Goal: Information Seeking & Learning: Learn about a topic

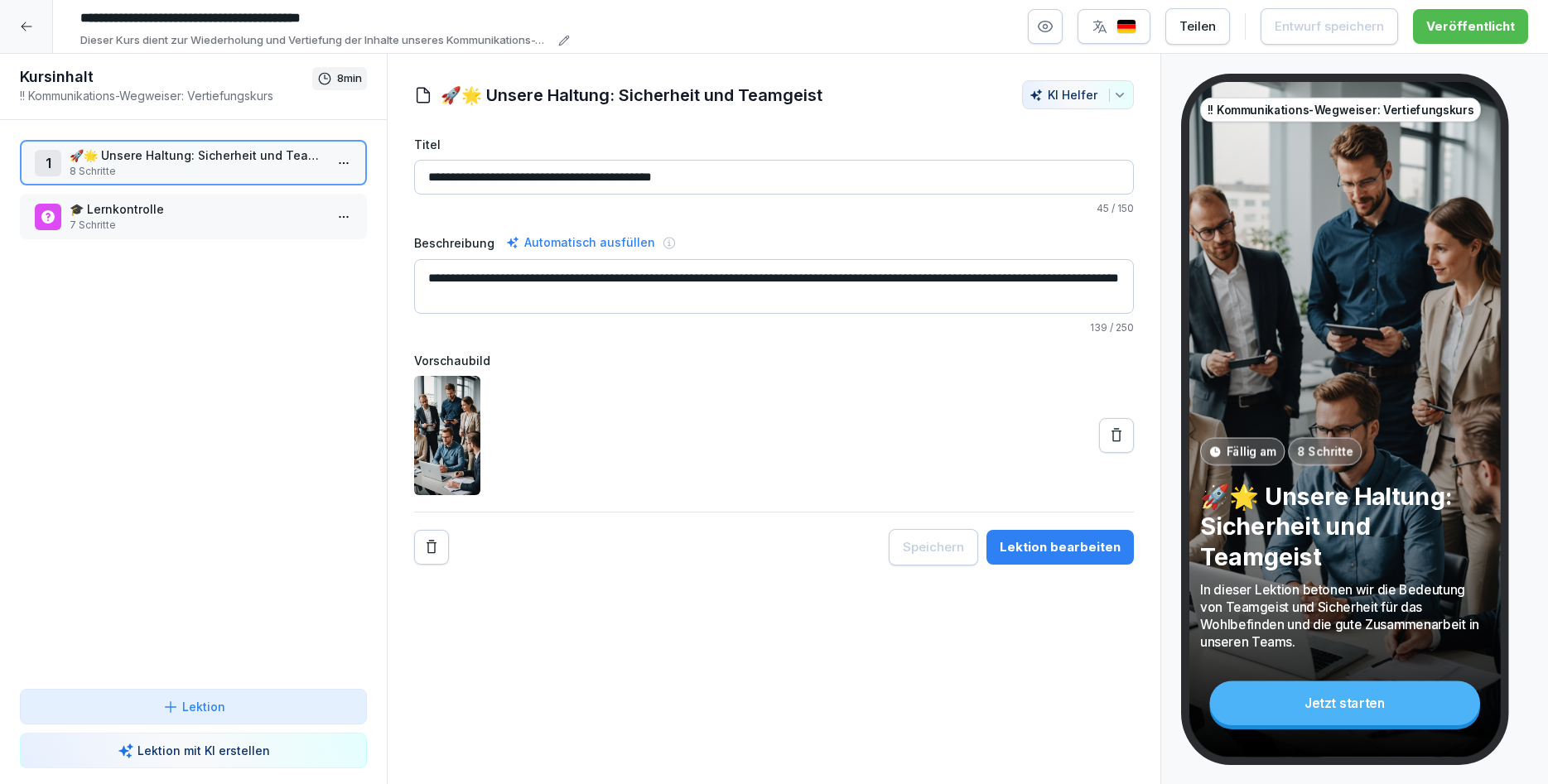
click at [34, 28] on div at bounding box center [26, 26] width 53 height 53
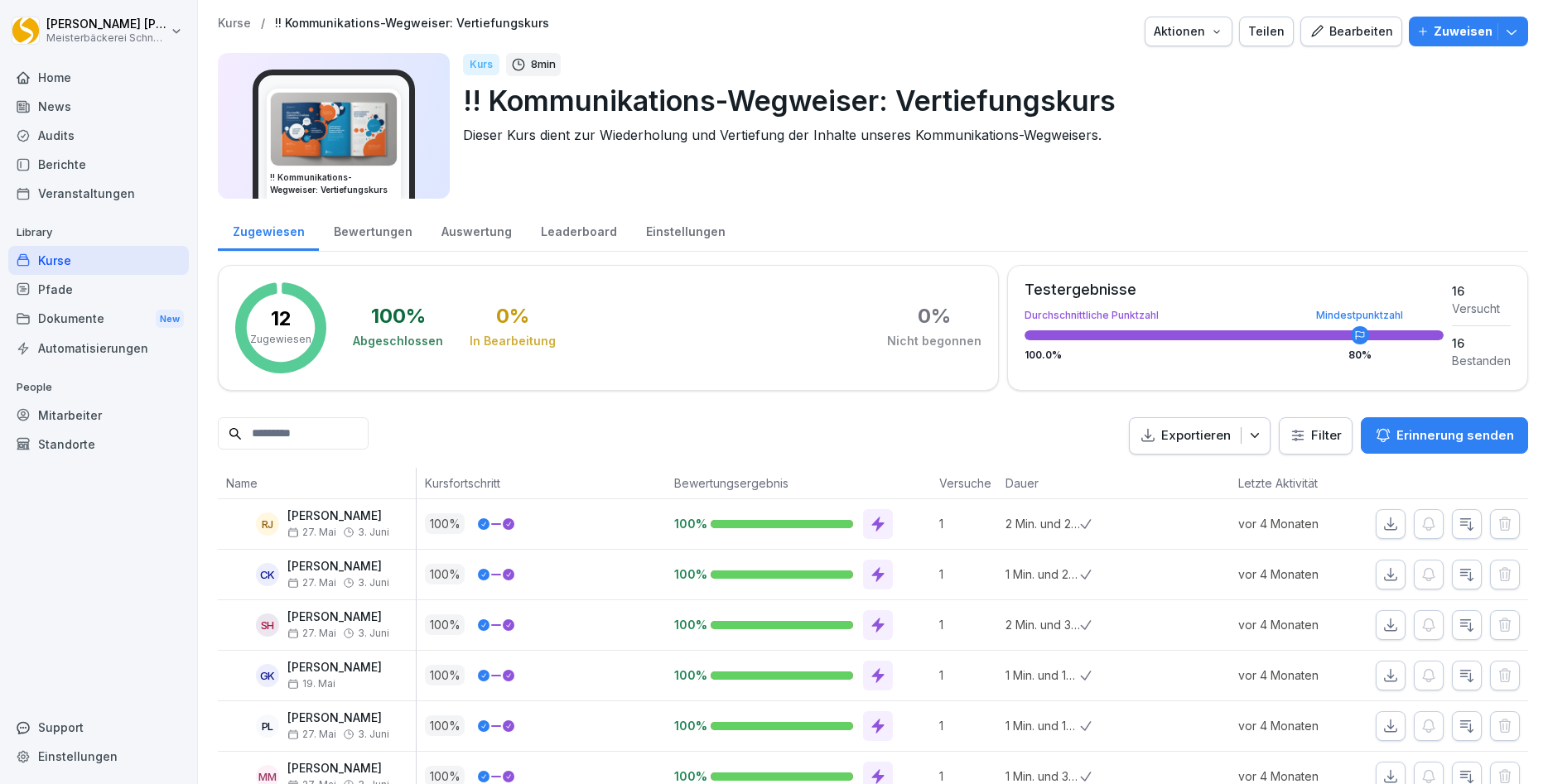
click at [53, 83] on div "Home" at bounding box center [98, 77] width 181 height 29
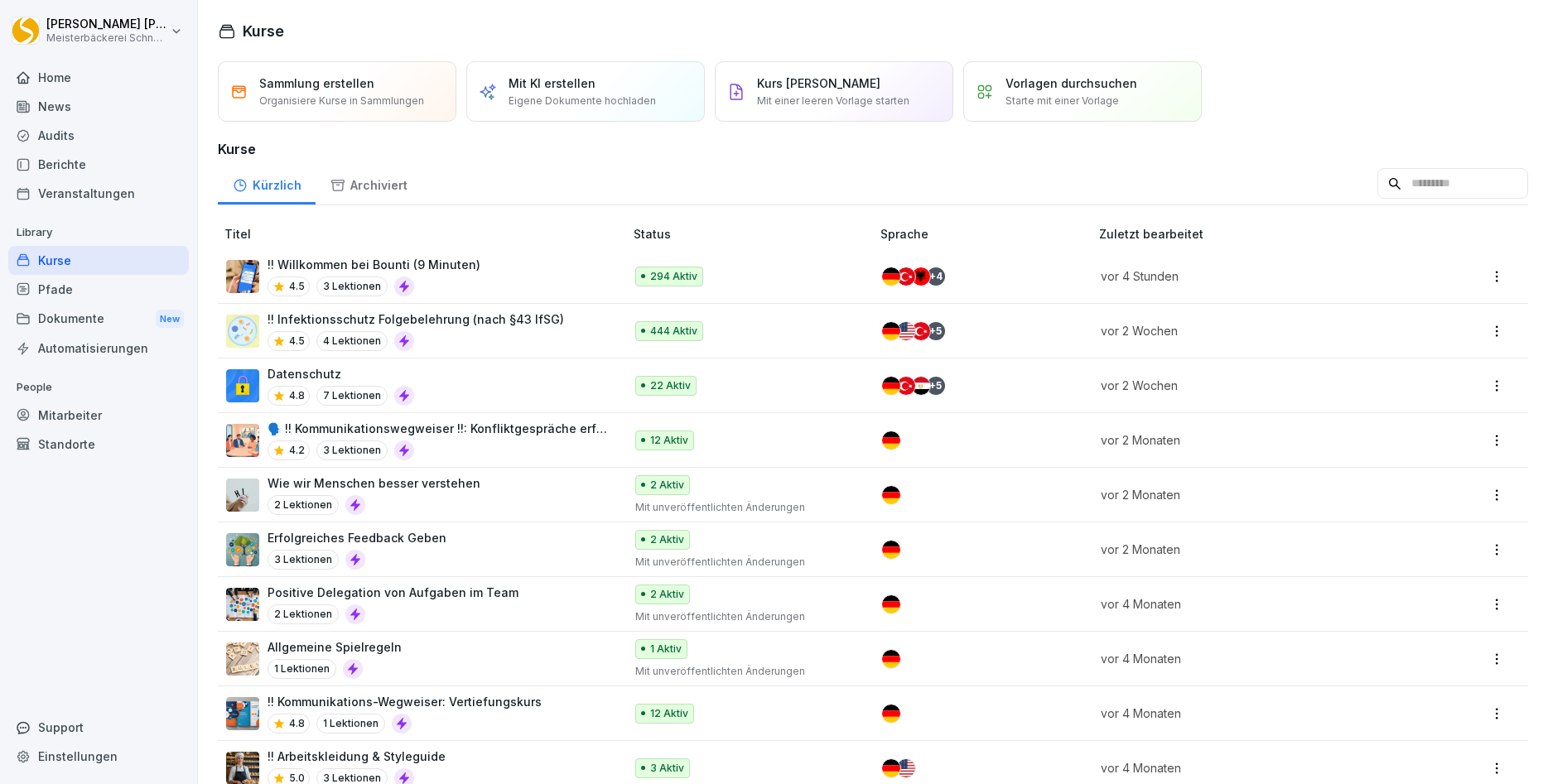
click at [532, 383] on div "Datenschutz 4.8 7 Lektionen" at bounding box center [417, 386] width 381 height 41
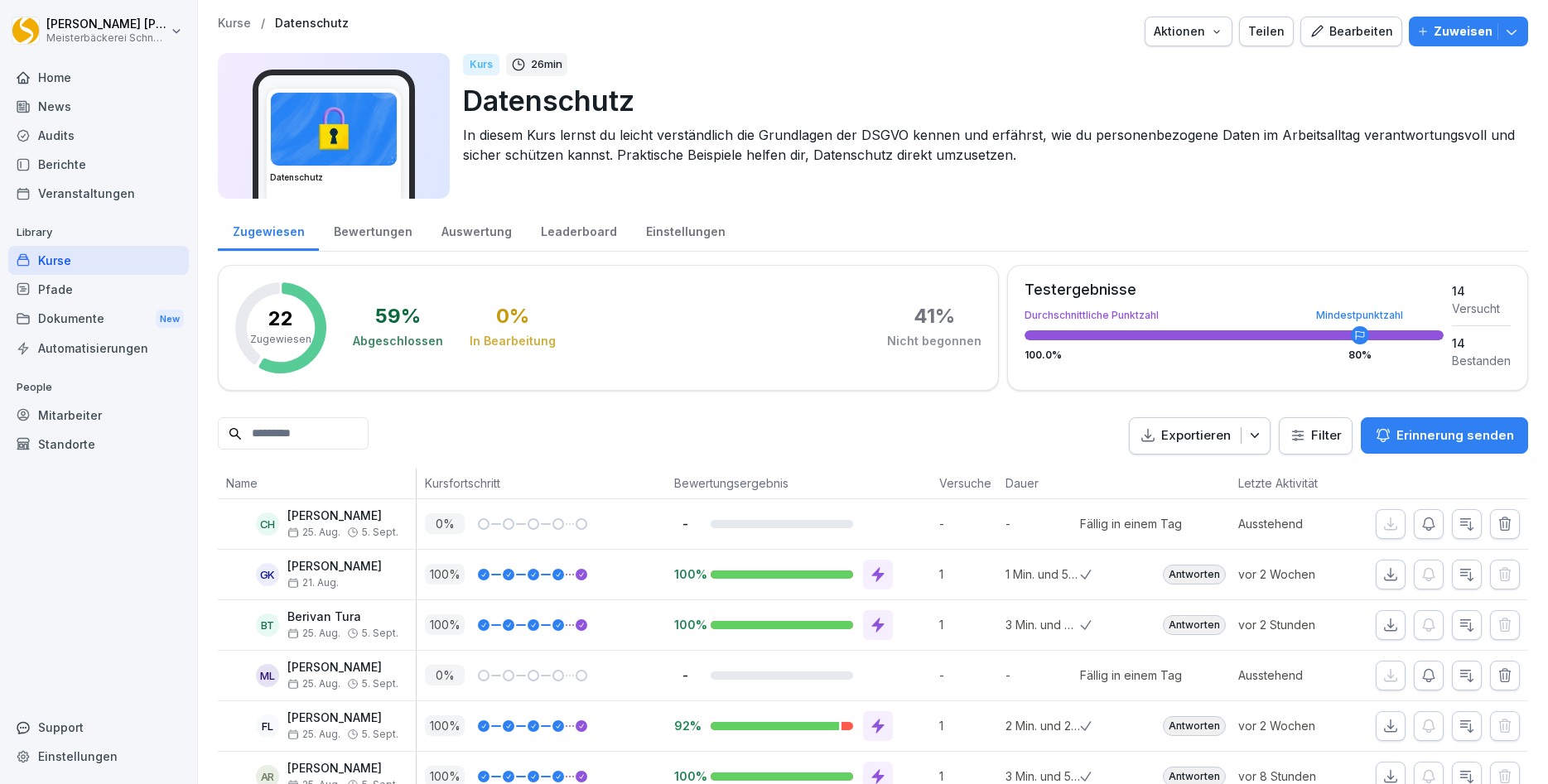
click at [568, 234] on div "Leaderboard" at bounding box center [579, 230] width 106 height 43
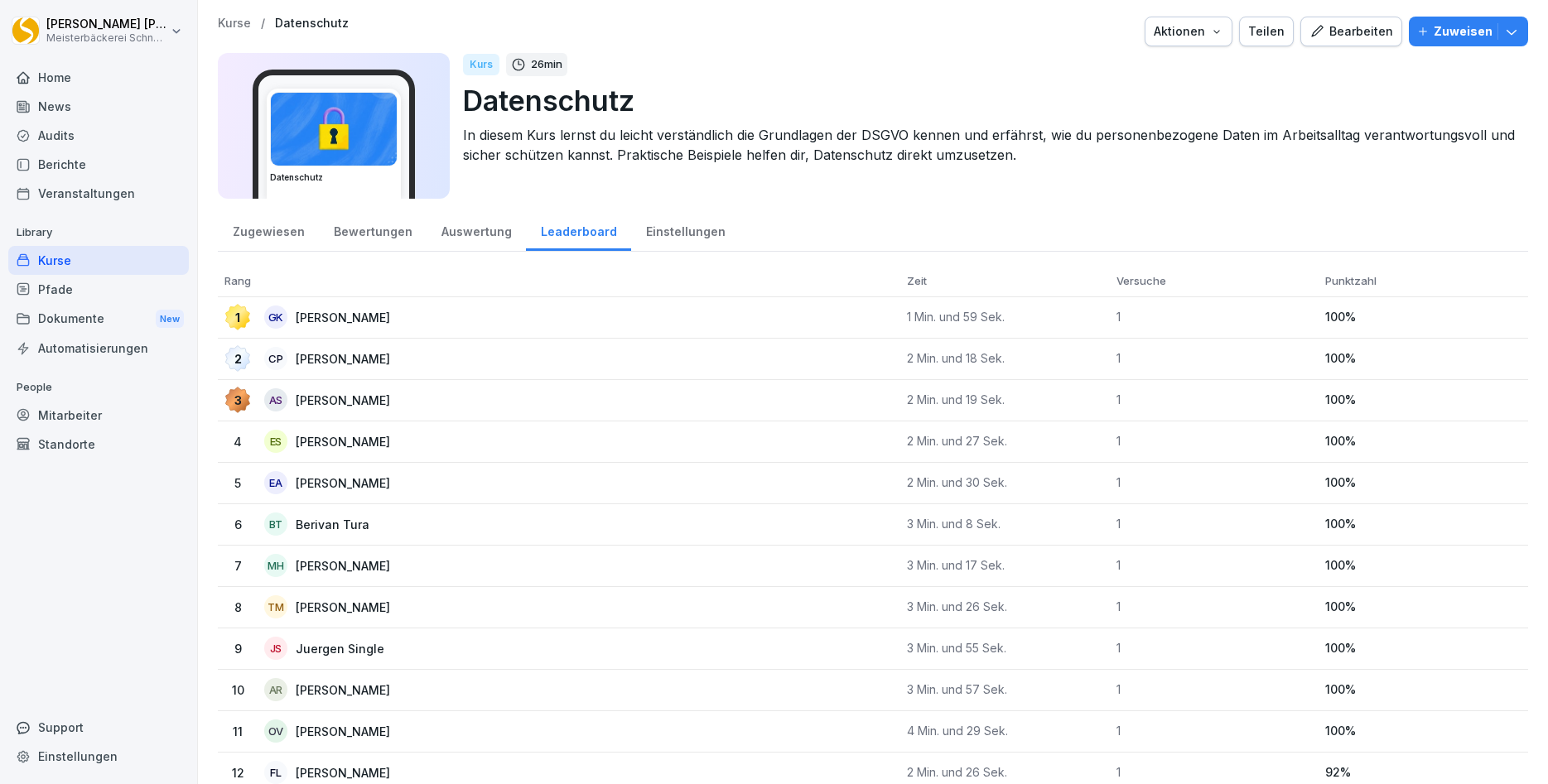
click at [272, 228] on div "Zugewiesen" at bounding box center [268, 230] width 101 height 43
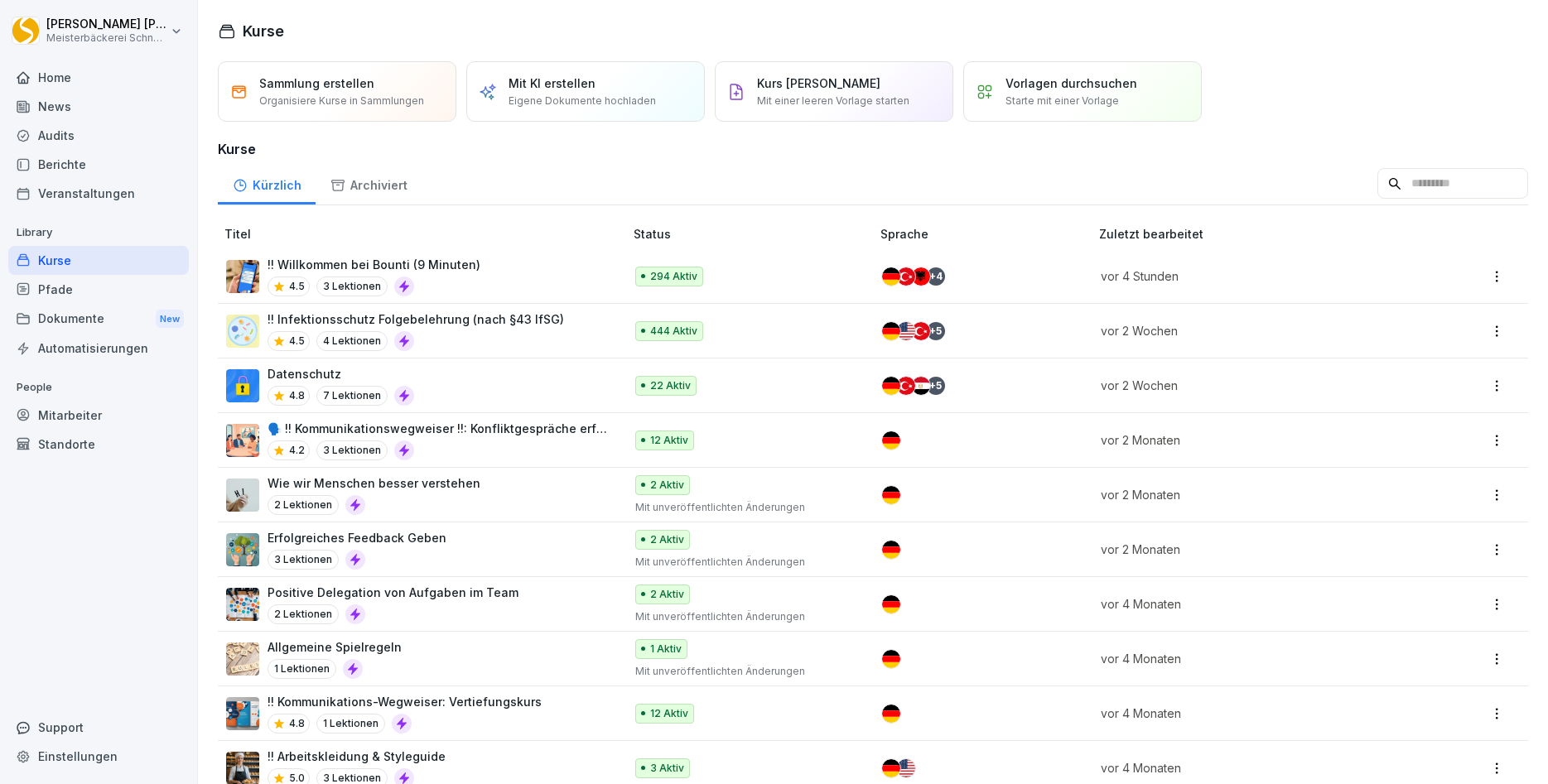
click at [455, 331] on div "4.5 4 Lektionen" at bounding box center [416, 341] width 296 height 19
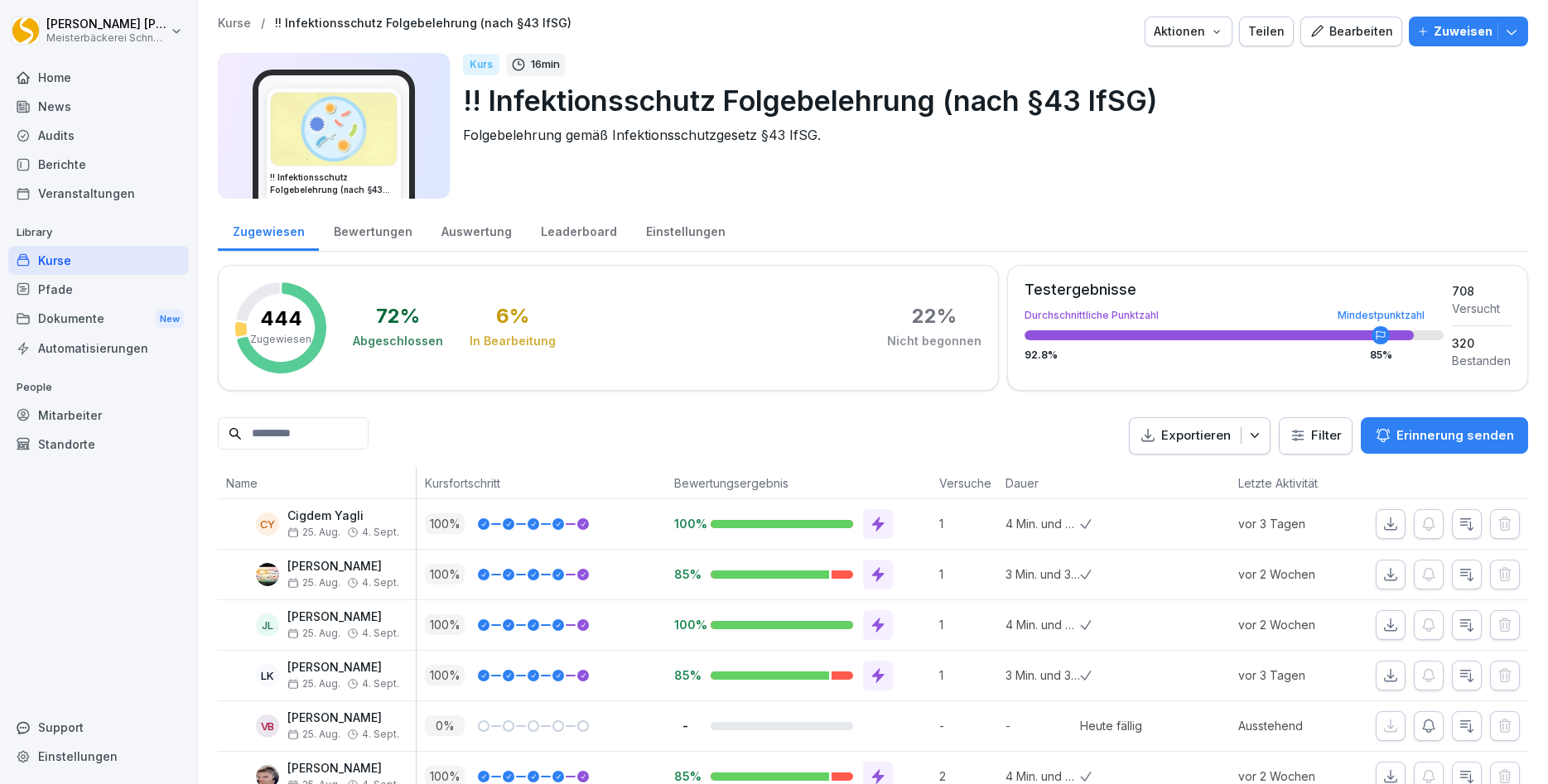
click at [571, 234] on div "Leaderboard" at bounding box center [579, 230] width 106 height 43
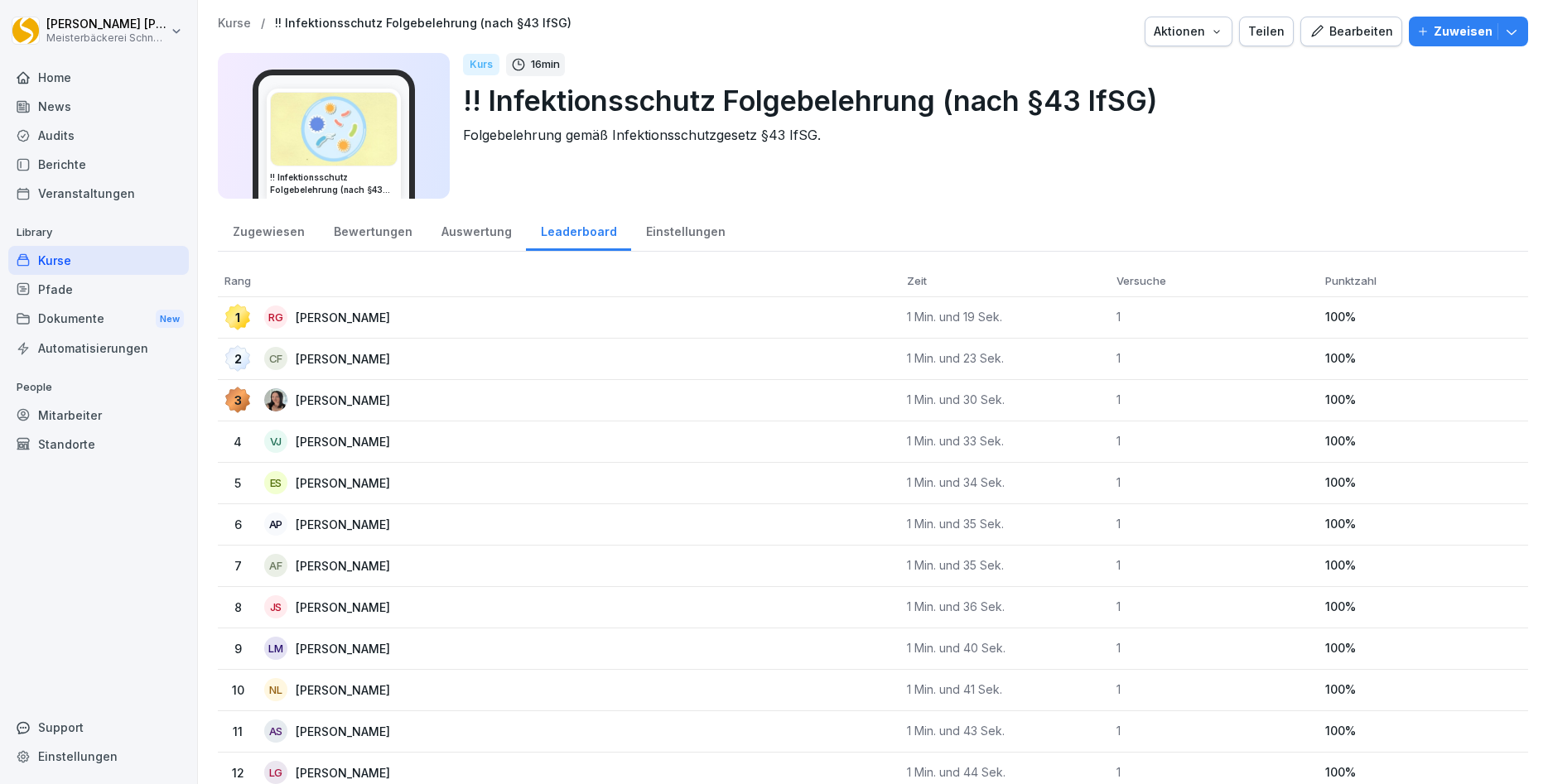
click at [266, 231] on div "Zugewiesen" at bounding box center [268, 230] width 101 height 43
click at [355, 233] on div "Bewertungen" at bounding box center [372, 230] width 107 height 43
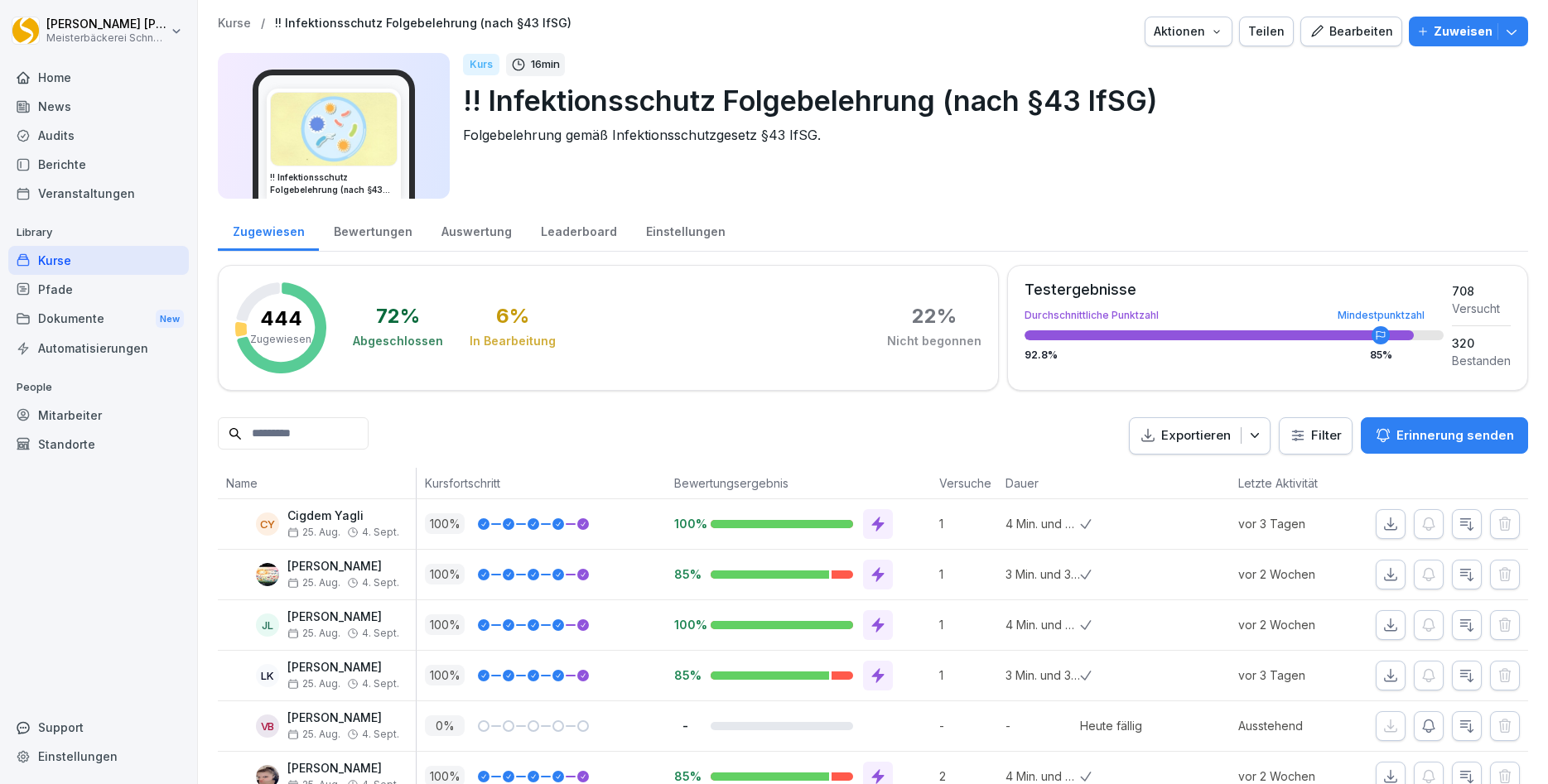
click at [372, 233] on div "Bewertungen" at bounding box center [372, 230] width 107 height 43
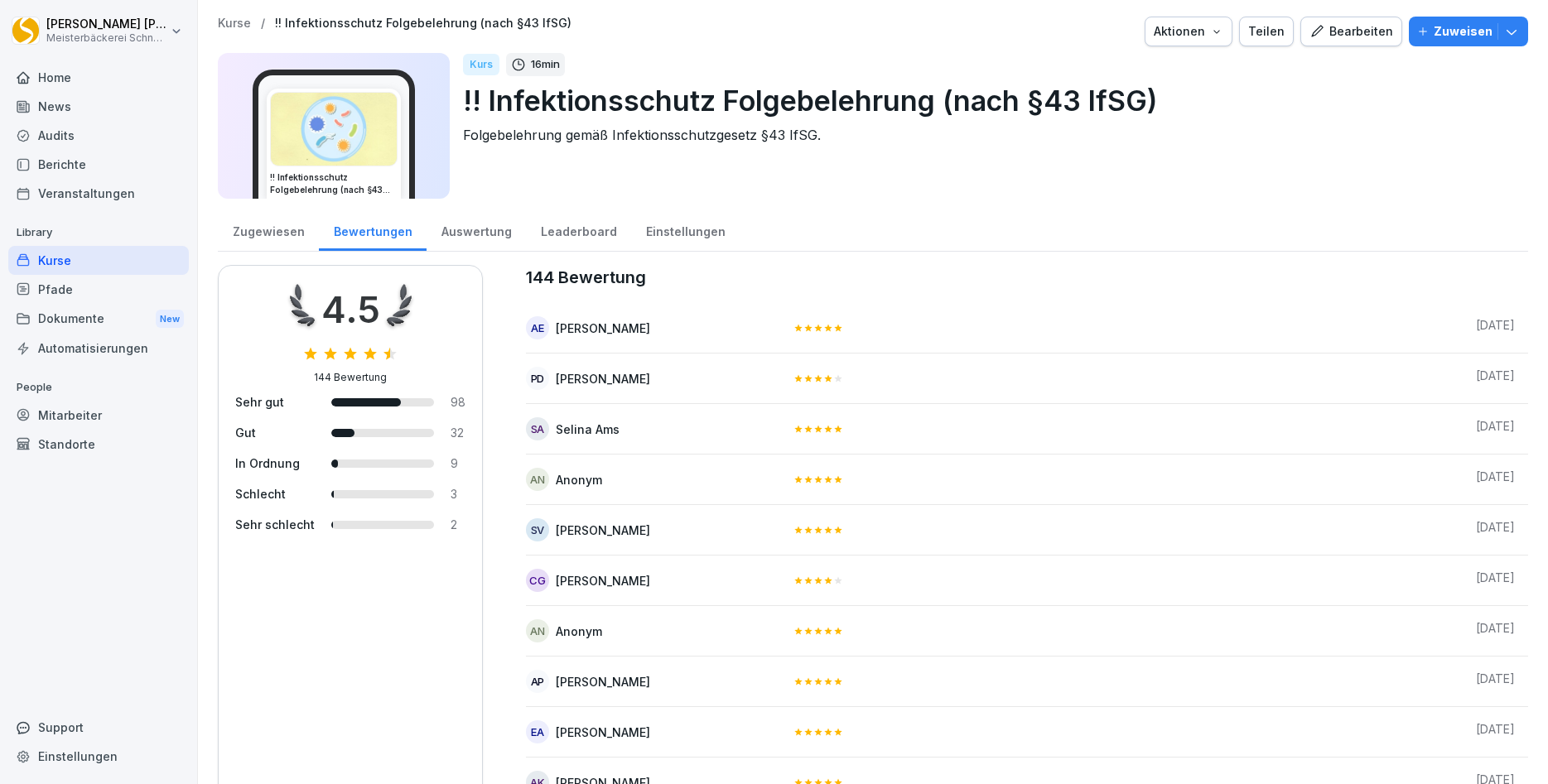
click at [269, 230] on div "Zugewiesen" at bounding box center [268, 230] width 101 height 43
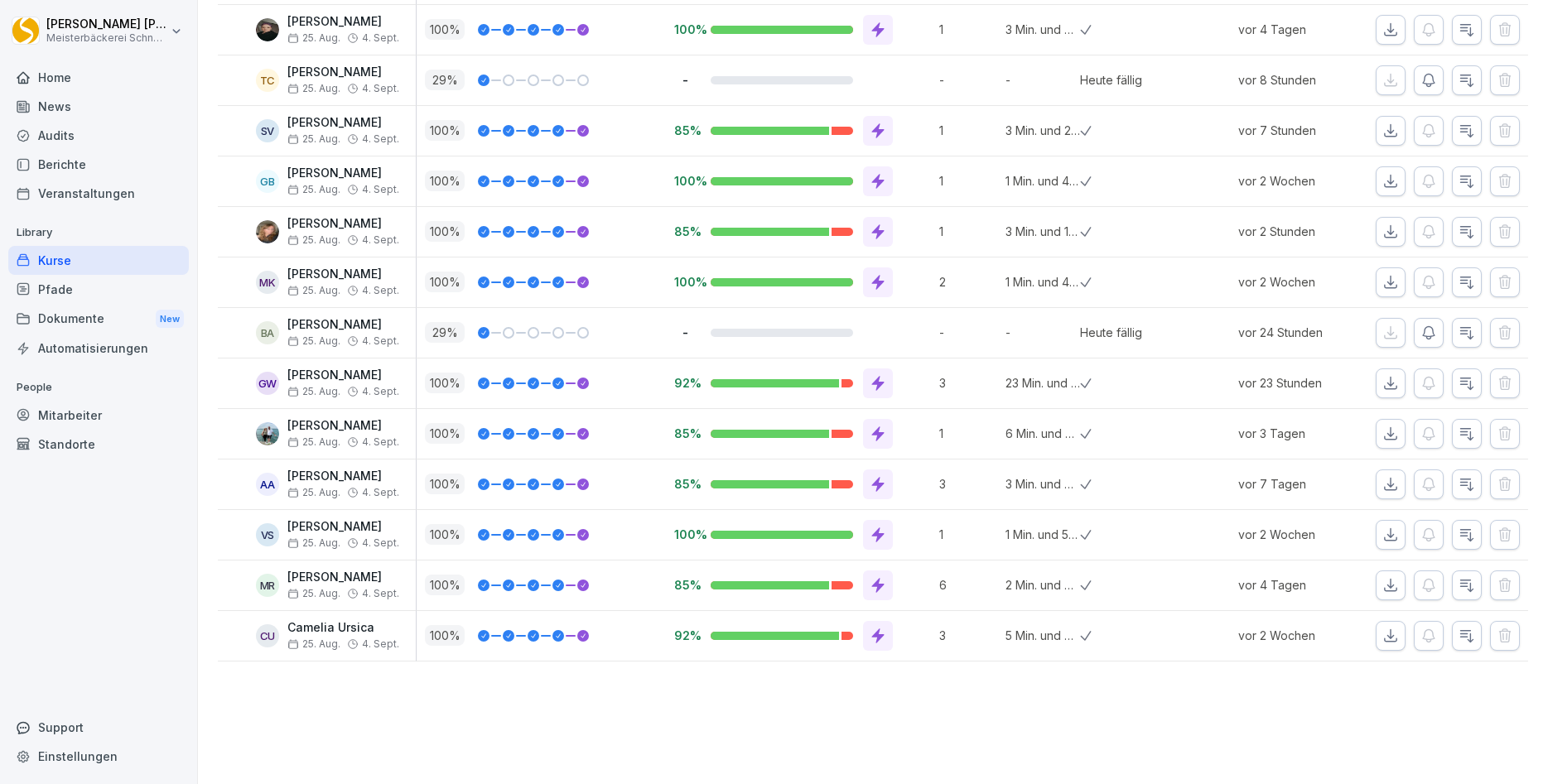
scroll to position [15906, 0]
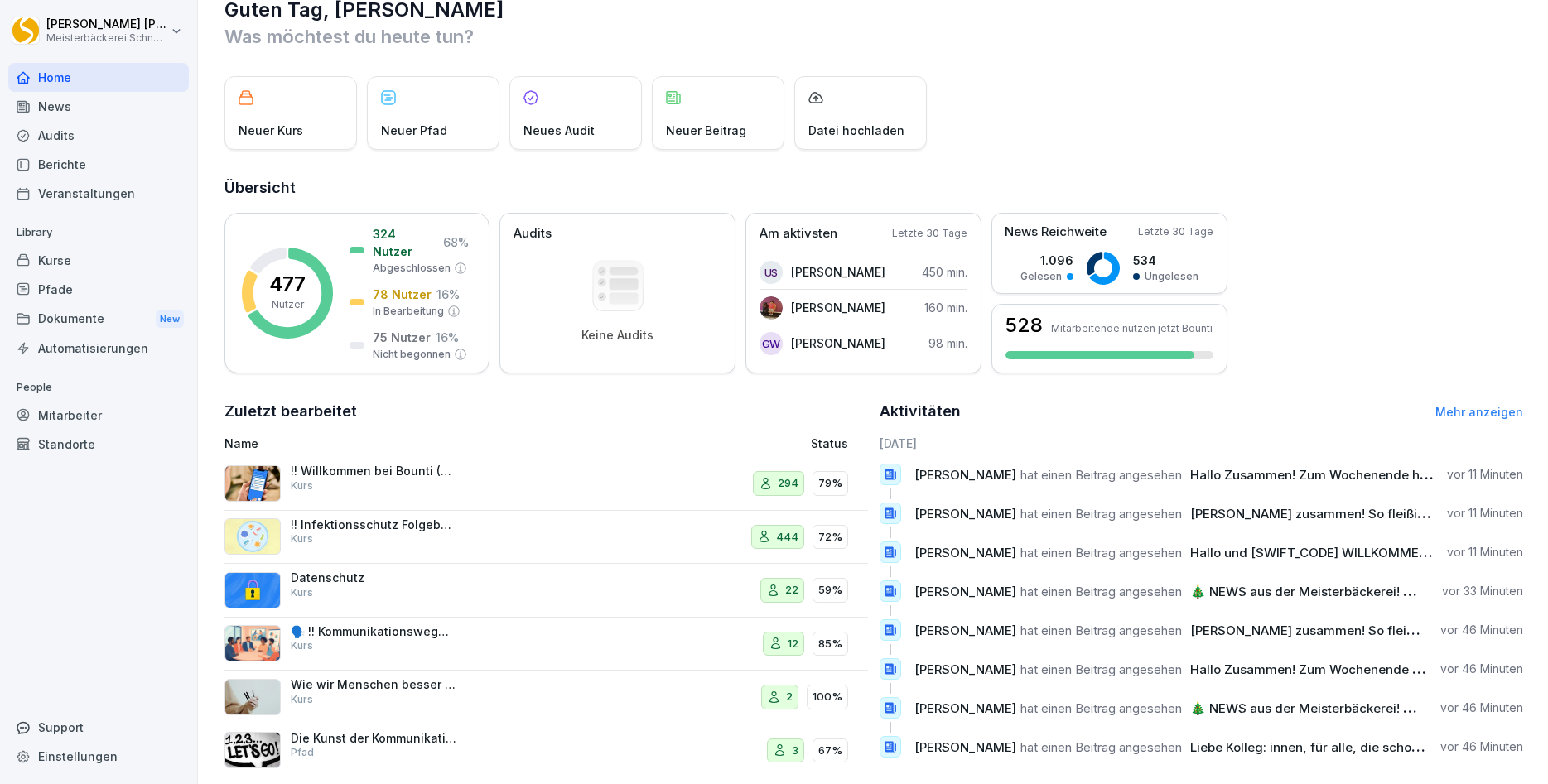
scroll to position [56, 0]
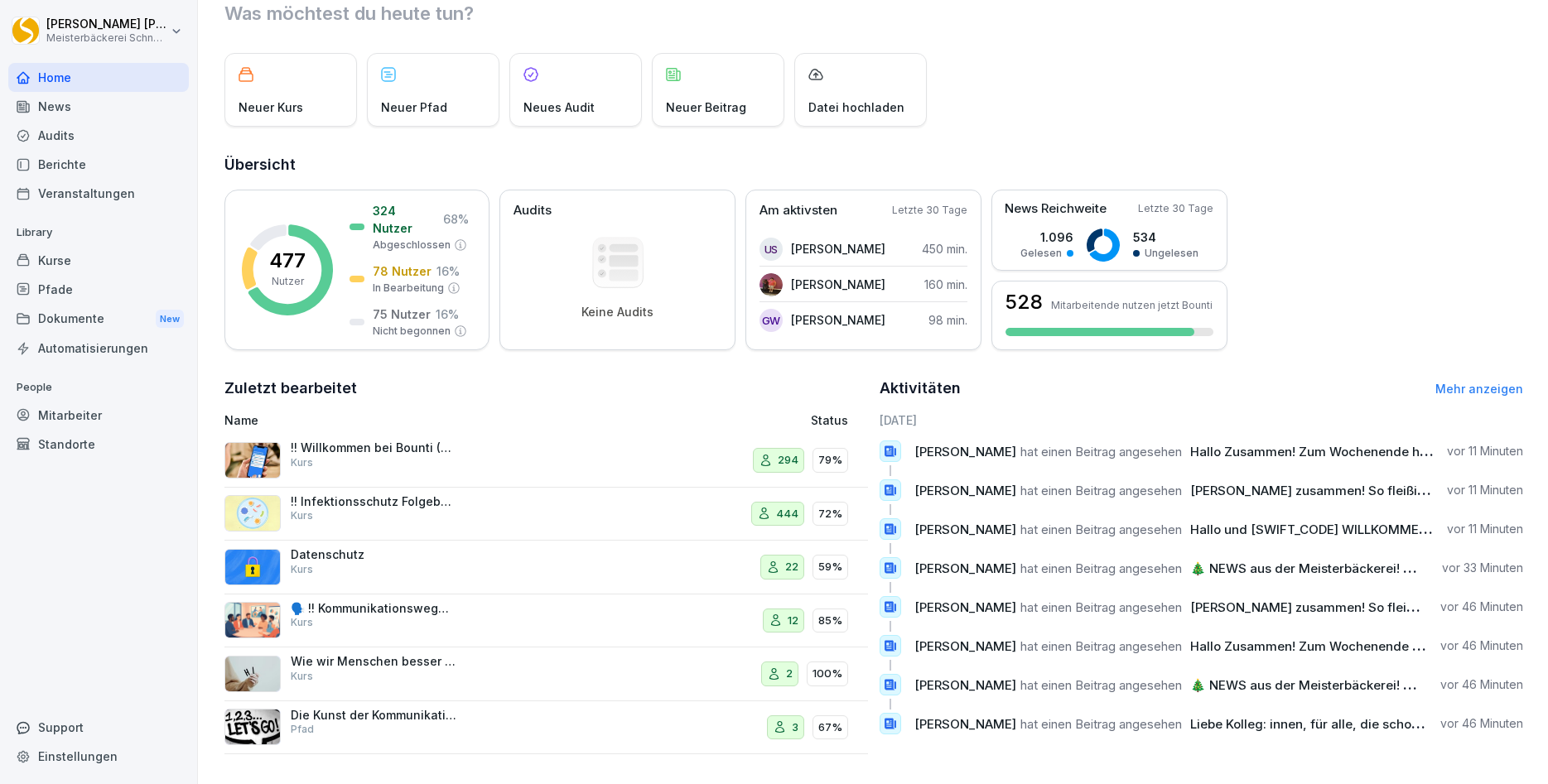
click at [64, 105] on div "News" at bounding box center [98, 106] width 181 height 29
